Goal: Information Seeking & Learning: Learn about a topic

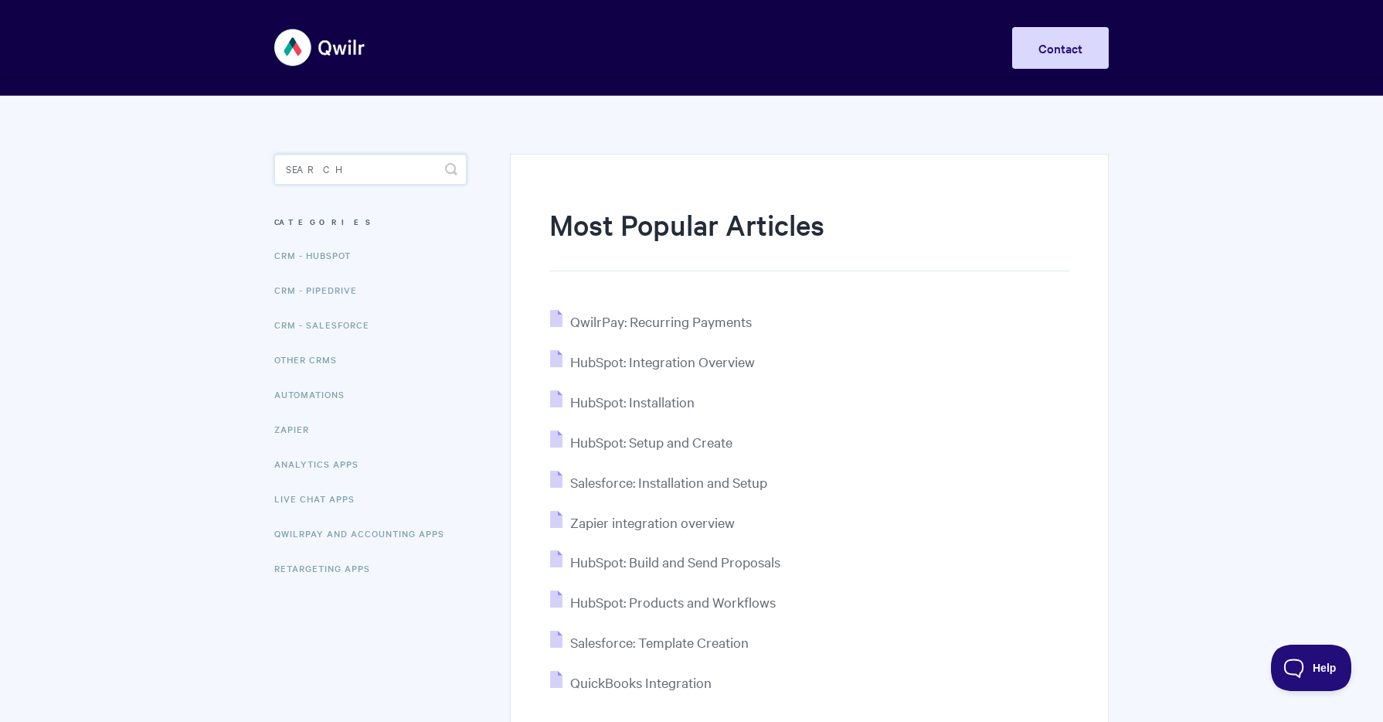
click at [307, 166] on input "Search" at bounding box center [370, 169] width 192 height 31
type input "thumbnail"
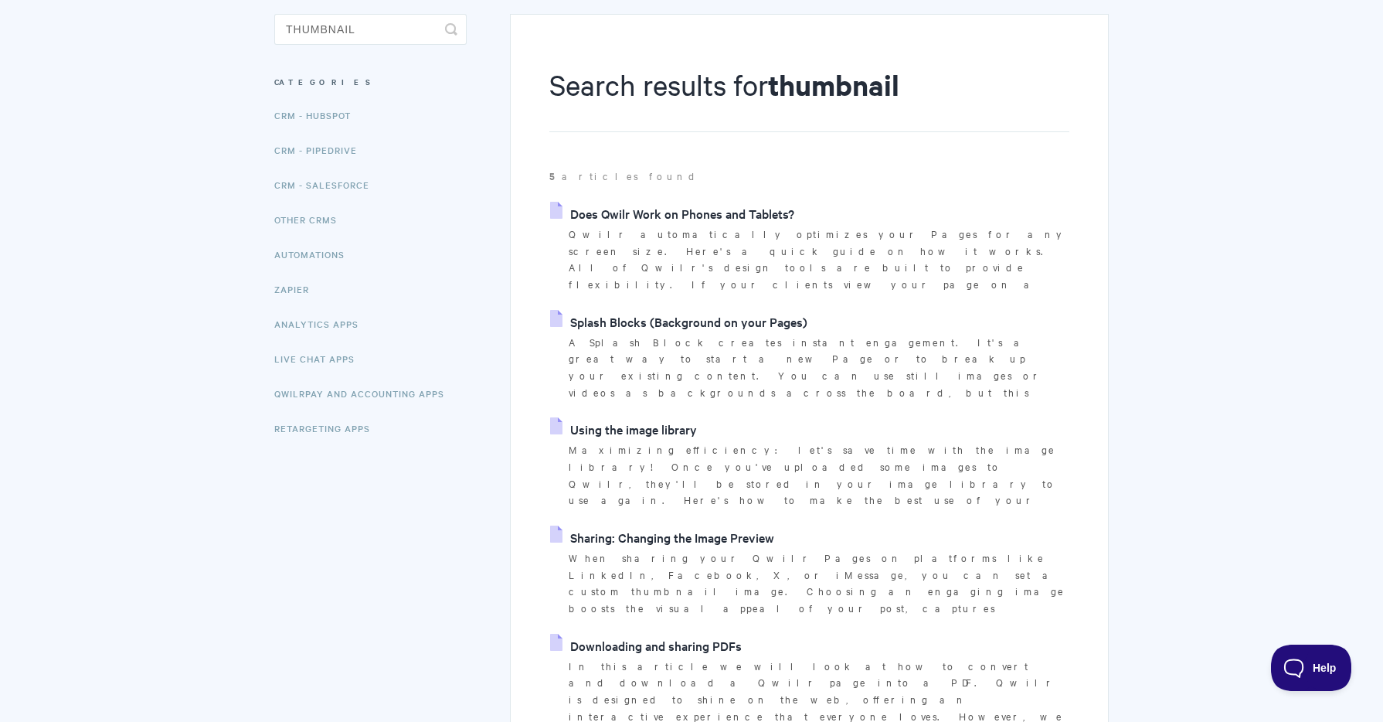
scroll to position [143, 0]
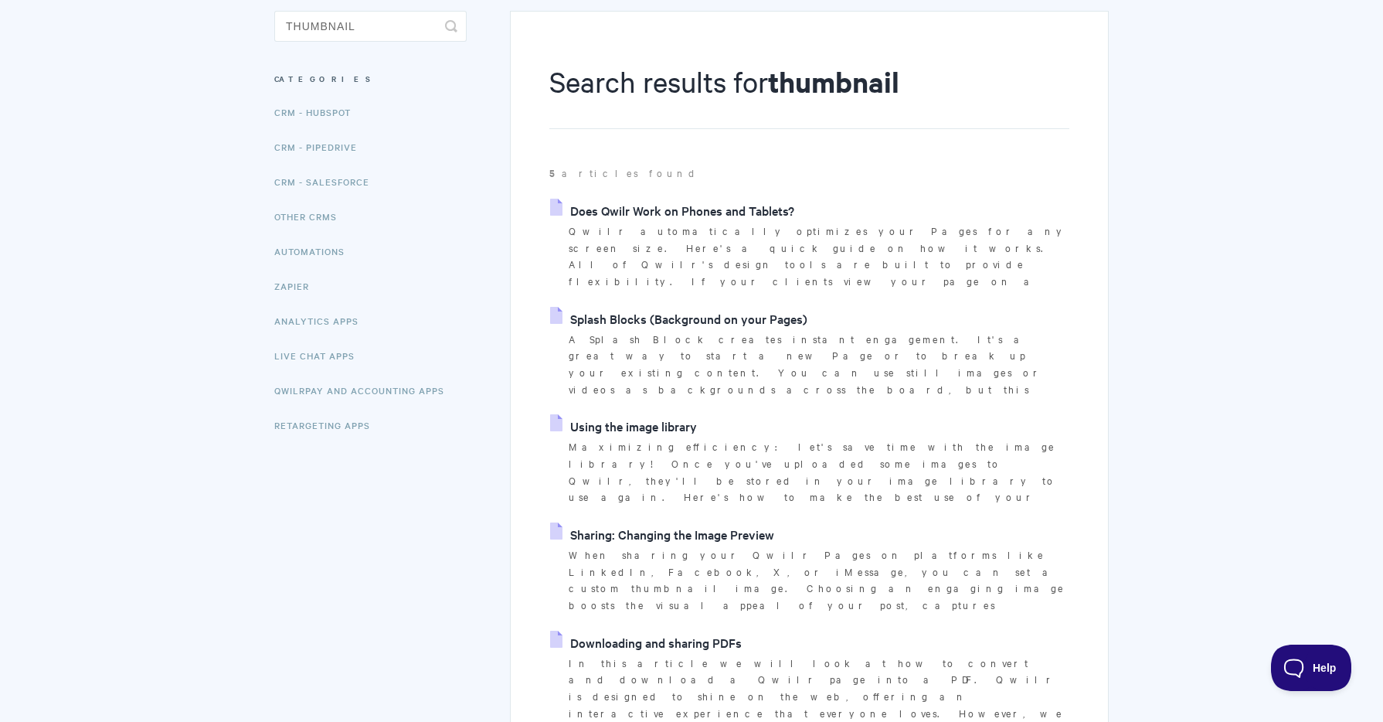
click at [689, 522] on link "Sharing: Changing the Image Preview" at bounding box center [662, 533] width 224 height 23
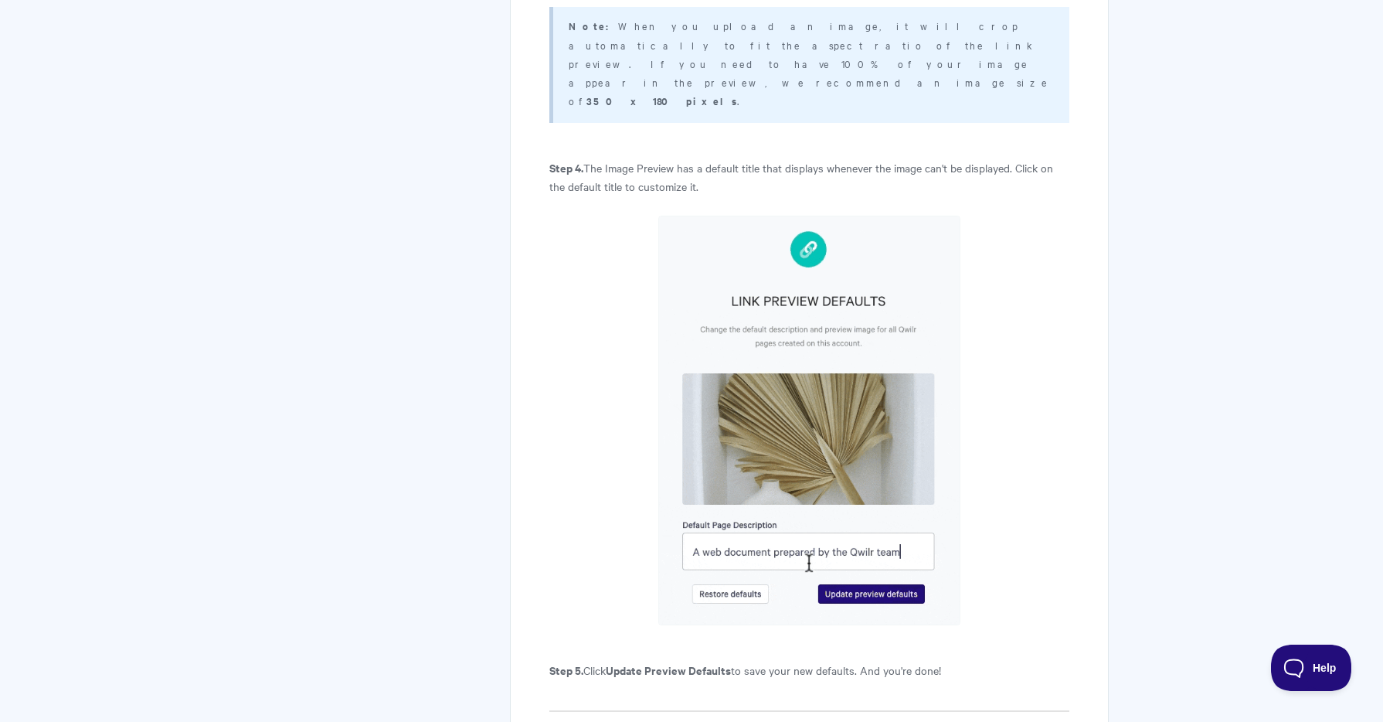
scroll to position [4178, 0]
